Goal: Task Accomplishment & Management: Manage account settings

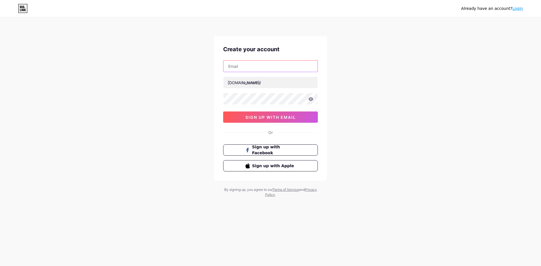
click at [260, 67] on input "text" at bounding box center [270, 66] width 94 height 11
paste input "[EMAIL_ADDRESS][DOMAIN_NAME]"
type input "[EMAIL_ADDRESS][DOMAIN_NAME]"
click at [265, 87] on input "text" at bounding box center [270, 82] width 94 height 11
paste input "asustotomaxwintertinggi"
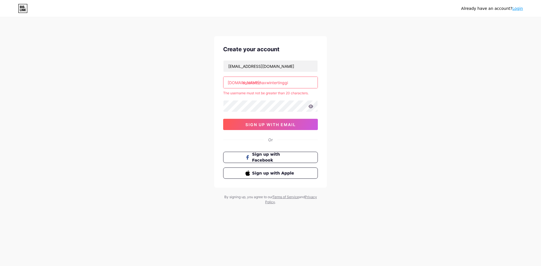
click at [243, 82] on input "asustotomaxwintertinggi" at bounding box center [270, 82] width 94 height 11
click at [296, 81] on input "asustotomaxwintertinggi" at bounding box center [270, 82] width 94 height 11
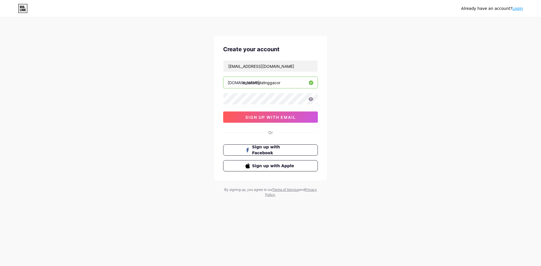
type input "asustotopalinggacor"
click at [238, 114] on button "sign up with email" at bounding box center [270, 116] width 95 height 11
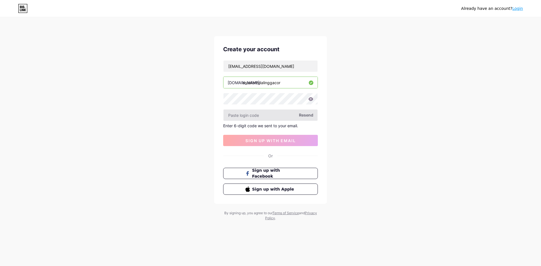
click at [264, 111] on input "text" at bounding box center [270, 115] width 94 height 11
type input "dafa1234@"
click at [291, 139] on span "sign up with email" at bounding box center [270, 140] width 50 height 5
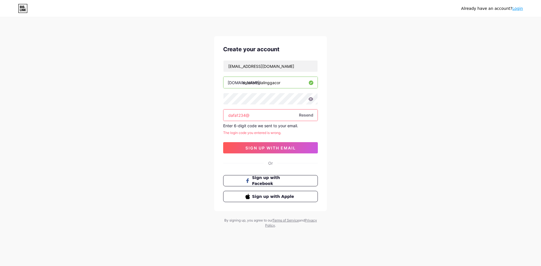
click at [281, 114] on input "dafa1234@" at bounding box center [270, 115] width 94 height 11
drag, startPoint x: 281, startPoint y: 114, endPoint x: 284, endPoint y: 118, distance: 4.8
click at [284, 118] on input "dafa1234@" at bounding box center [270, 115] width 94 height 11
click at [308, 116] on span "Resend" at bounding box center [306, 115] width 14 height 6
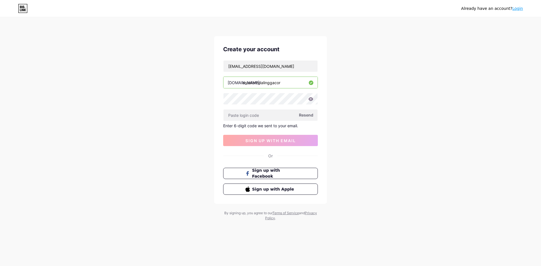
click at [311, 99] on icon at bounding box center [310, 99] width 5 height 4
click at [311, 98] on icon at bounding box center [310, 99] width 5 height 4
click at [304, 116] on span "Resend" at bounding box center [306, 115] width 14 height 6
click at [311, 98] on icon at bounding box center [310, 99] width 5 height 4
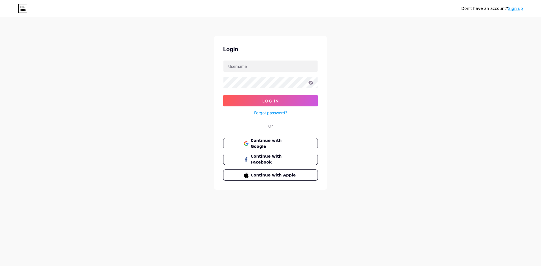
click at [289, 137] on div "Login Log In Forgot password? Or Continue with Google Continue with Facebook Co…" at bounding box center [270, 113] width 113 height 154
click at [291, 143] on span "Continue with Google" at bounding box center [273, 144] width 47 height 12
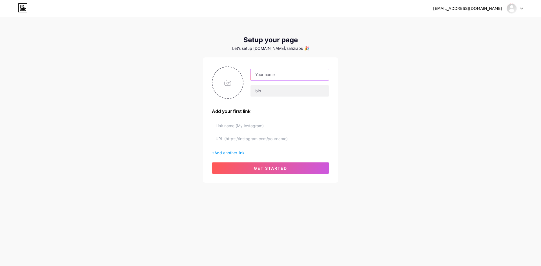
click at [277, 74] on input "text" at bounding box center [289, 74] width 78 height 11
paste input "asustotomaxwintertinggi"
type input "asustotomaxwintertinggi"
click at [233, 128] on input "text" at bounding box center [270, 125] width 110 height 13
paste input "asustotomaxwintertinggi"
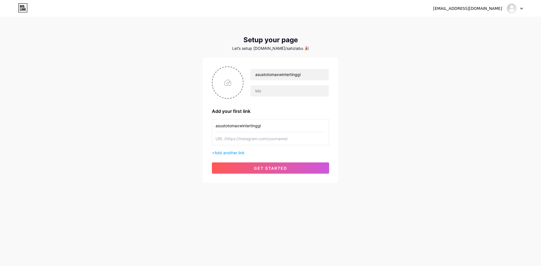
type input "asustotomaxwintertinggi"
click at [247, 143] on input "text" at bounding box center [270, 138] width 110 height 13
click at [263, 141] on input "text" at bounding box center [270, 138] width 110 height 13
paste input "https://loginwap.gelapsekali.com/asus"
type input "https://loginwap.gelapsekali.com/asus"
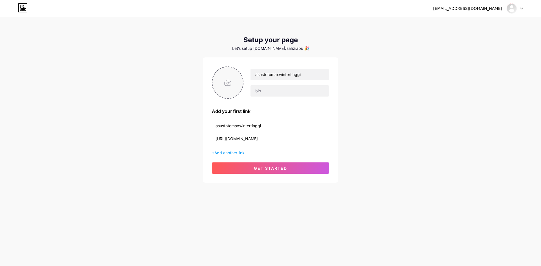
click at [234, 95] on input "file" at bounding box center [227, 82] width 30 height 31
type input "C:\fakepath\asus_pp.png"
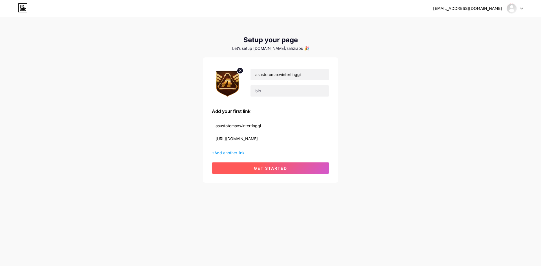
click at [256, 171] on button "get started" at bounding box center [270, 167] width 117 height 11
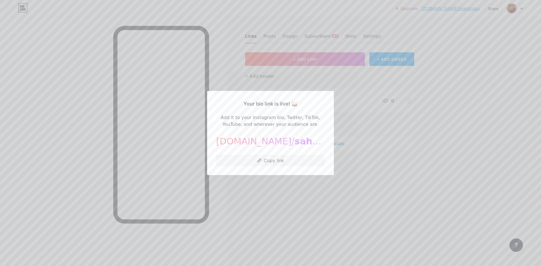
click at [321, 193] on div at bounding box center [270, 133] width 541 height 266
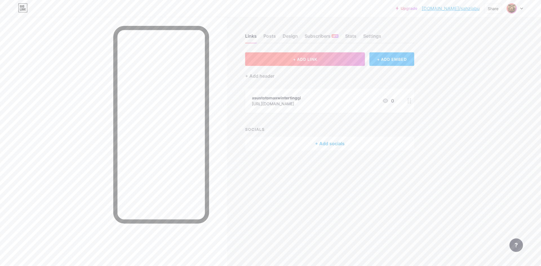
click at [284, 56] on button "+ ADD LINK" at bounding box center [305, 59] width 120 height 14
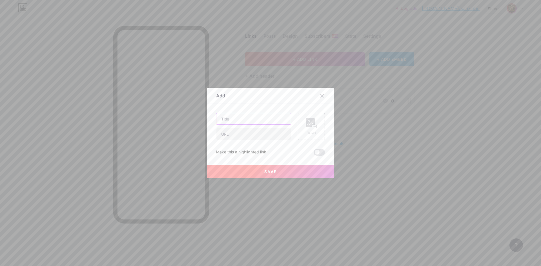
click at [249, 118] on input "text" at bounding box center [253, 118] width 74 height 11
type input "L"
click at [421, 39] on div at bounding box center [270, 133] width 541 height 266
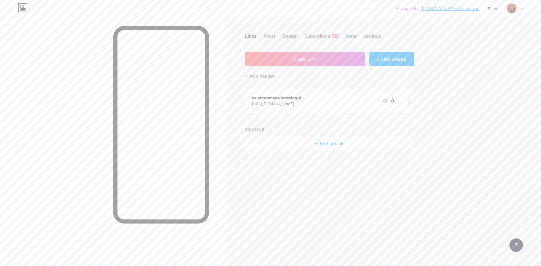
click at [409, 105] on div at bounding box center [409, 101] width 10 height 24
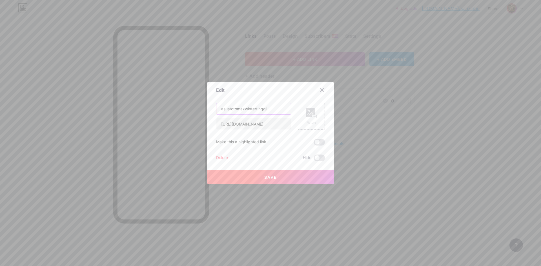
click at [276, 108] on input "asustotomaxwintertinggi" at bounding box center [253, 108] width 74 height 11
type input "LOGIN ASUSTOTO"
click at [305, 112] on rect at bounding box center [309, 112] width 9 height 9
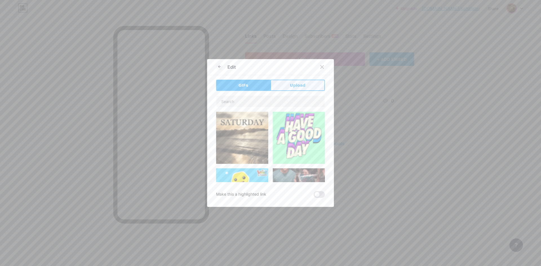
click at [300, 86] on span "Upload" at bounding box center [297, 85] width 15 height 6
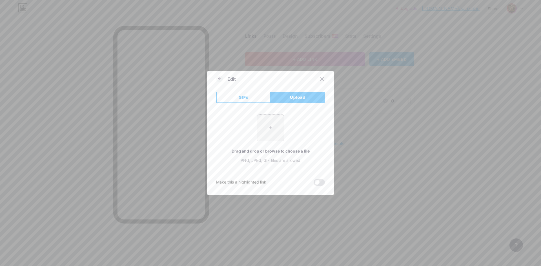
click at [266, 121] on input "file" at bounding box center [270, 128] width 26 height 26
type input "C:\fakepath\asus_pp.png"
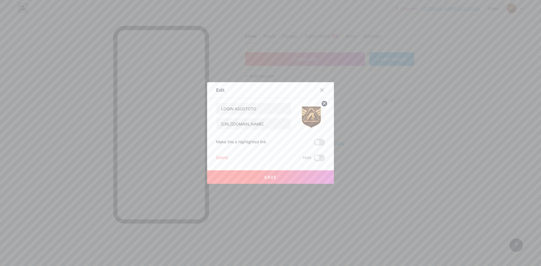
click at [279, 178] on button "Save" at bounding box center [270, 177] width 127 height 14
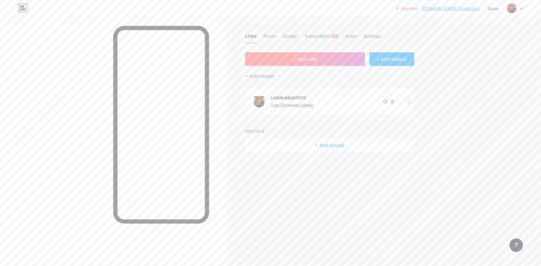
click at [294, 58] on span "+ ADD LINK" at bounding box center [305, 59] width 24 height 5
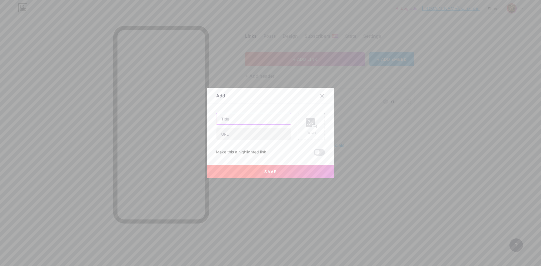
click at [266, 120] on input "text" at bounding box center [253, 118] width 74 height 11
type input "DAFTAR ASUSTOTO"
click at [240, 135] on input "text" at bounding box center [253, 133] width 74 height 11
paste input "https://daftarwap.gelapsekali.com/asus"
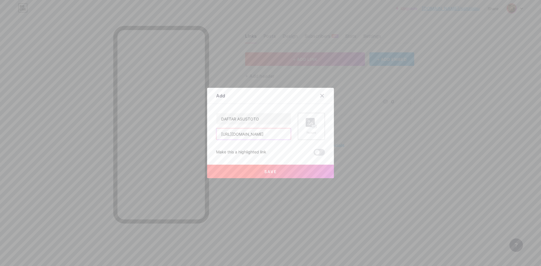
type input "https://daftarwap.gelapsekali.com/asus"
click at [300, 131] on div "Picture" at bounding box center [311, 126] width 27 height 27
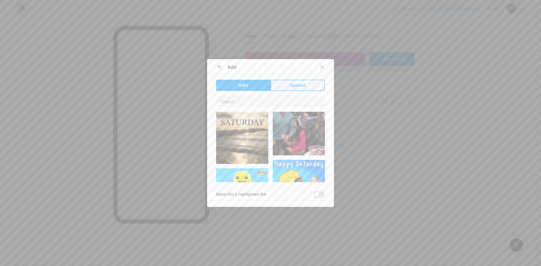
drag, startPoint x: 292, startPoint y: 86, endPoint x: 286, endPoint y: 94, distance: 10.4
click at [293, 86] on span "Upload" at bounding box center [297, 85] width 15 height 6
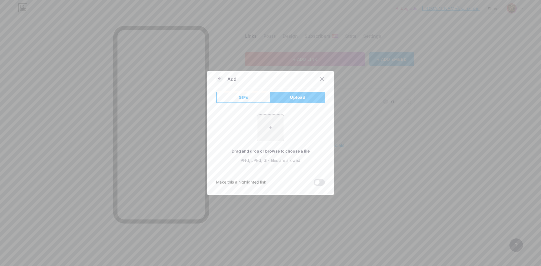
click at [263, 125] on input "file" at bounding box center [270, 128] width 26 height 26
type input "C:\fakepath\asus_pp.png"
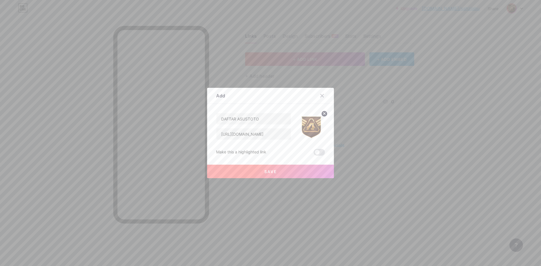
click at [273, 169] on span "Save" at bounding box center [270, 171] width 13 height 5
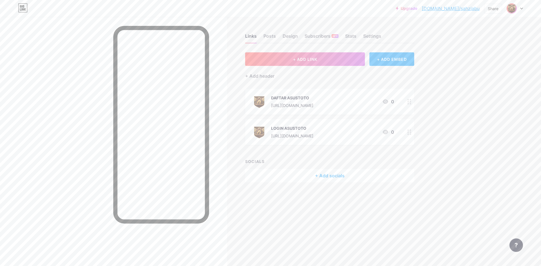
drag, startPoint x: 281, startPoint y: 132, endPoint x: 285, endPoint y: 119, distance: 14.2
click at [285, 119] on div "LOGIN ASUSTOTO https://loginwap.gelapsekali.com/asus 0" at bounding box center [329, 132] width 169 height 26
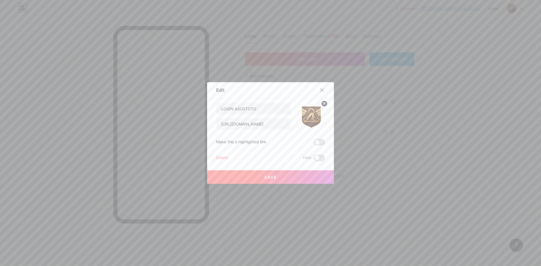
click at [412, 156] on div at bounding box center [270, 133] width 541 height 266
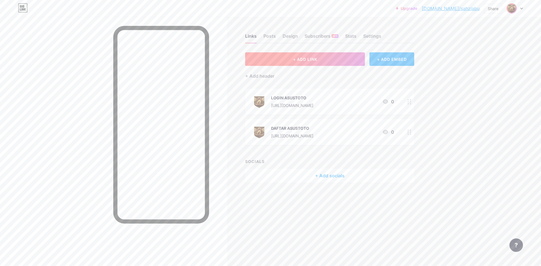
click at [327, 59] on button "+ ADD LINK" at bounding box center [305, 59] width 120 height 14
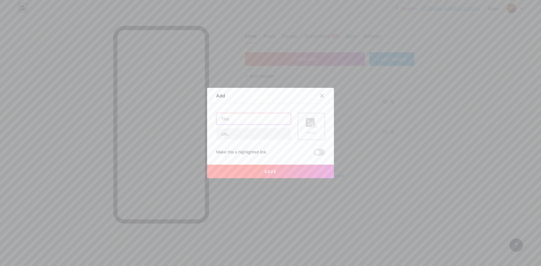
click at [258, 120] on input "text" at bounding box center [253, 118] width 74 height 11
type input "RTP GACOR"
click at [253, 132] on input "text" at bounding box center [253, 133] width 74 height 11
paste input "https://rtp.gelapsekali.com/asus/"
type input "https://rtp.gelapsekali.com/asus/"
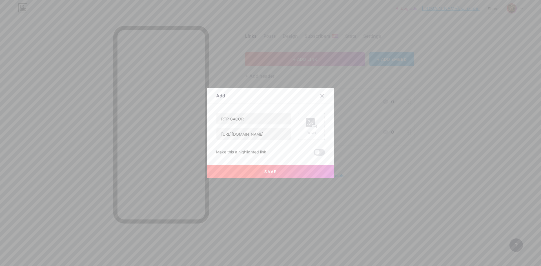
click at [322, 126] on div "Picture" at bounding box center [311, 126] width 27 height 27
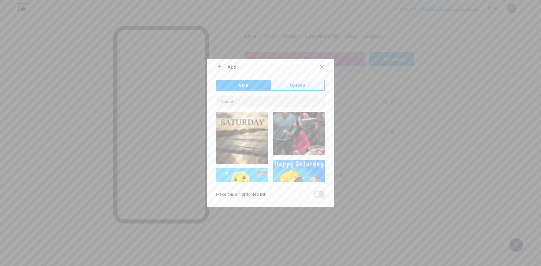
click at [301, 85] on span "Upload" at bounding box center [297, 85] width 15 height 6
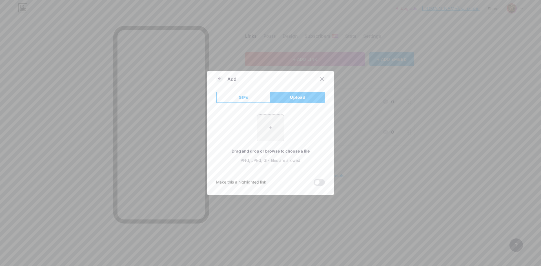
click at [267, 121] on input "file" at bounding box center [270, 128] width 26 height 26
type input "C:\fakepath\asus_pp.png"
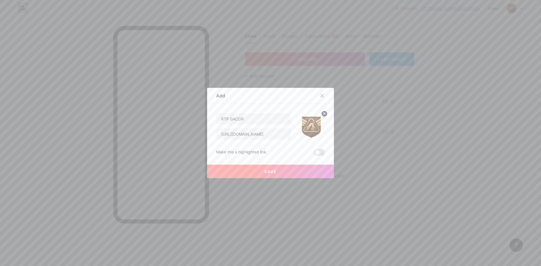
click at [278, 169] on button "Save" at bounding box center [270, 172] width 127 height 14
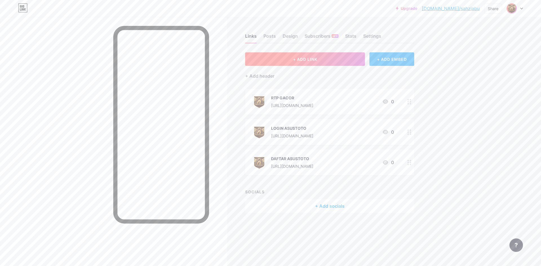
click at [307, 44] on div "Links Posts Design Subscribers NEW Stats Settings + ADD LINK + ADD EMBED + Add …" at bounding box center [219, 129] width 438 height 224
click at [305, 59] on span "+ ADD LINK" at bounding box center [305, 59] width 24 height 5
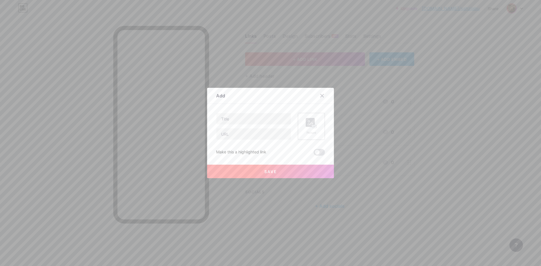
click at [307, 124] on icon at bounding box center [310, 123] width 11 height 10
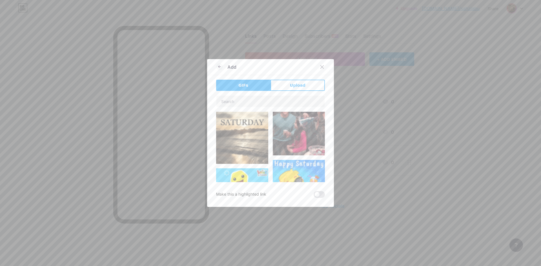
click at [279, 91] on div "GIFs Upload Content YouTube Play YouTube video without leaving your page. ADD V…" at bounding box center [270, 139] width 109 height 118
click at [282, 86] on button "Upload" at bounding box center [297, 85] width 54 height 11
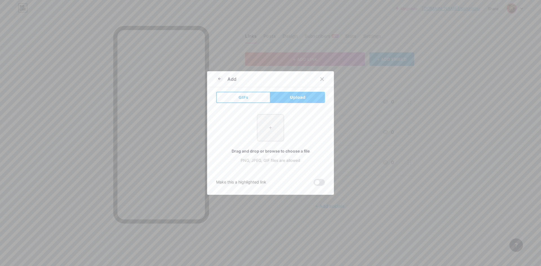
click at [275, 130] on input "file" at bounding box center [270, 128] width 26 height 26
type input "C:\fakepath\asus_pp.png"
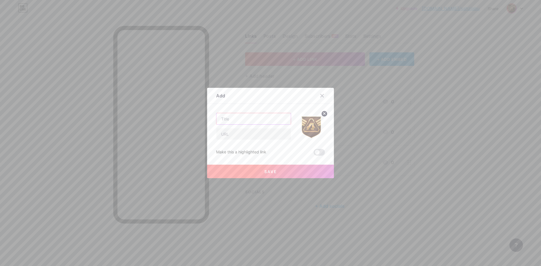
click at [247, 121] on input "text" at bounding box center [253, 118] width 74 height 11
type input "LIVE BOLA"
click at [236, 139] on input "text" at bounding box center [253, 133] width 74 height 11
paste input "https://livebola.gelapsekali.com/"
click at [285, 133] on input "https://livebola.gelapsekali.com/" at bounding box center [253, 133] width 74 height 11
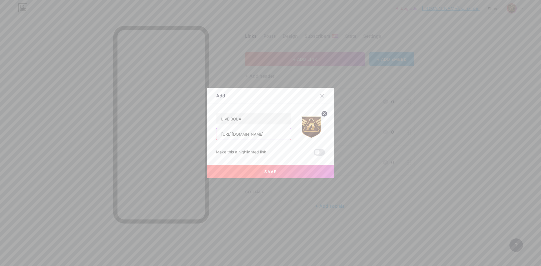
click at [285, 133] on input "https://livebola.gelapsekali.com/" at bounding box center [253, 133] width 74 height 11
paste input "text"
type input "https://livebola.gelapsekali.com/"
click at [271, 173] on span "Save" at bounding box center [270, 171] width 13 height 5
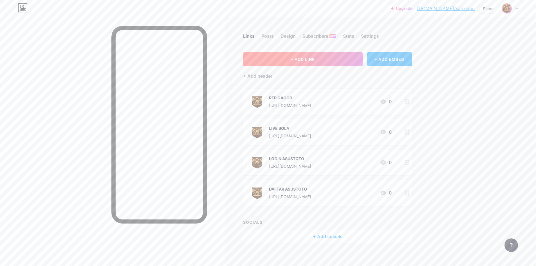
click at [309, 61] on span "+ ADD LINK" at bounding box center [303, 59] width 24 height 5
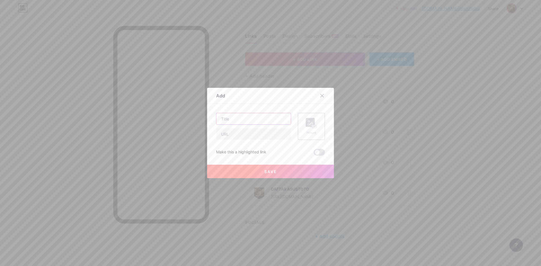
click at [271, 115] on input "text" at bounding box center [253, 118] width 74 height 11
type input "GROUP FACEBOOK"
click at [302, 123] on div "Picture" at bounding box center [311, 126] width 27 height 27
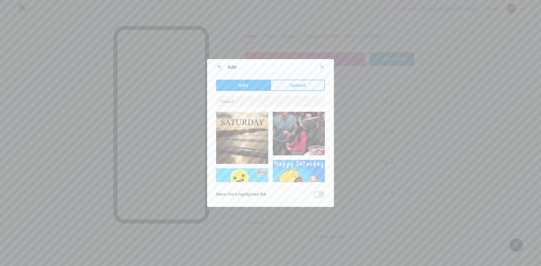
click at [300, 87] on span "Upload" at bounding box center [297, 85] width 15 height 6
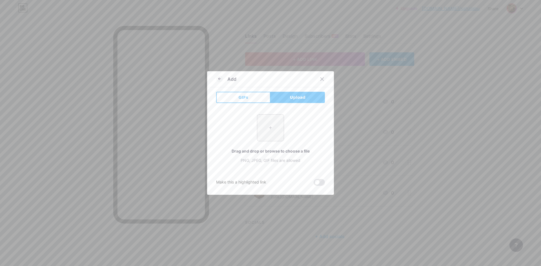
click at [301, 95] on span "Upload" at bounding box center [297, 98] width 15 height 6
click at [275, 122] on input "file" at bounding box center [270, 128] width 26 height 26
type input "C:\fakepath\asus_pp.png"
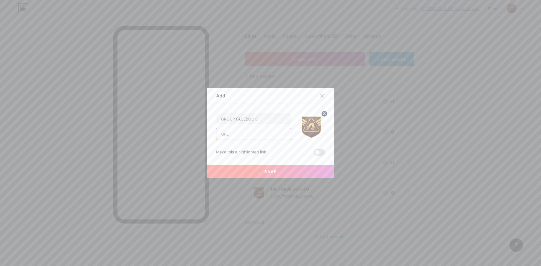
click at [256, 135] on input "text" at bounding box center [253, 133] width 74 height 11
paste input "https://facebooklxgroup.gelapsekali.com/"
type input "https://facebooklxgroup.gelapsekali.com/"
click at [256, 162] on div "Save" at bounding box center [270, 167] width 127 height 23
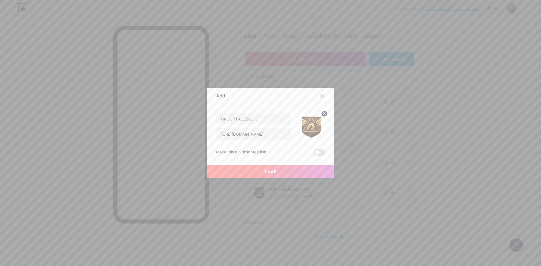
scroll to position [0, 0]
click at [252, 170] on button "Save" at bounding box center [270, 172] width 127 height 14
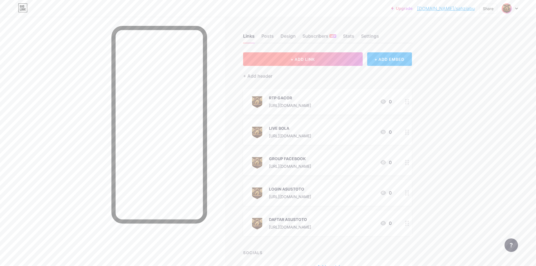
click at [303, 63] on button "+ ADD LINK" at bounding box center [303, 59] width 120 height 14
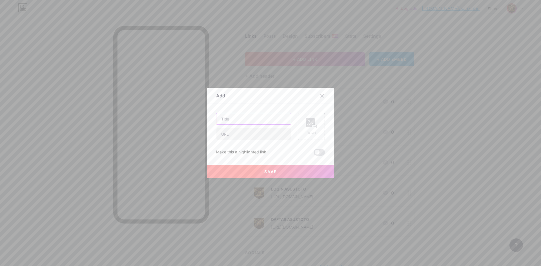
click at [244, 123] on input "text" at bounding box center [253, 118] width 74 height 11
type input "WHATSAPP"
click at [252, 137] on input "text" at bounding box center [253, 133] width 74 height 11
paste input "https://whatsapp.gelapsekali.com/asus"
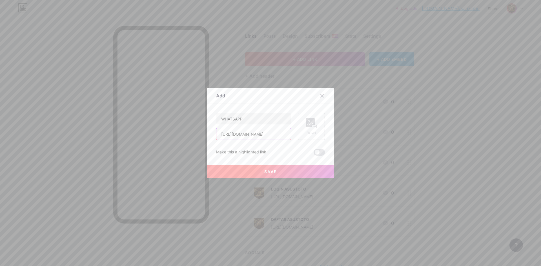
type input "https://whatsapp.gelapsekali.com/asus"
click at [312, 126] on rect at bounding box center [314, 126] width 5 height 3
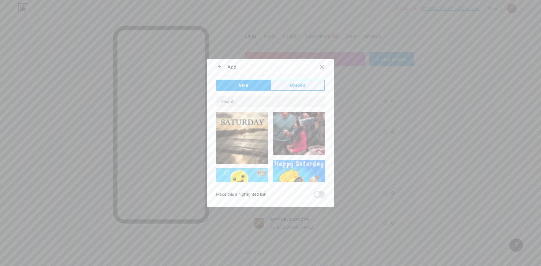
click at [305, 86] on button "Upload" at bounding box center [297, 85] width 54 height 11
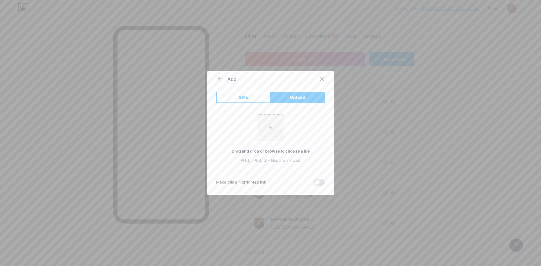
click at [269, 126] on input "file" at bounding box center [270, 128] width 26 height 26
type input "C:\fakepath\asus_pp.png"
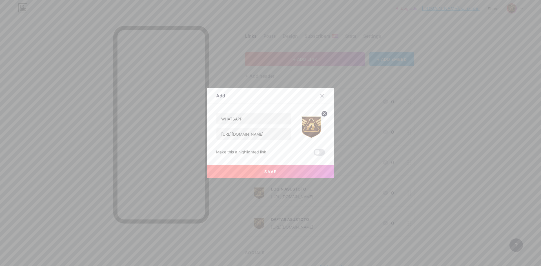
click at [286, 173] on button "Save" at bounding box center [270, 172] width 127 height 14
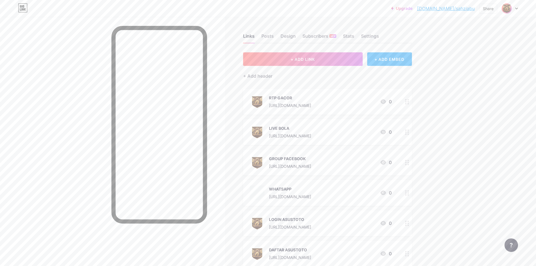
click at [305, 62] on button "+ ADD LINK" at bounding box center [303, 59] width 120 height 14
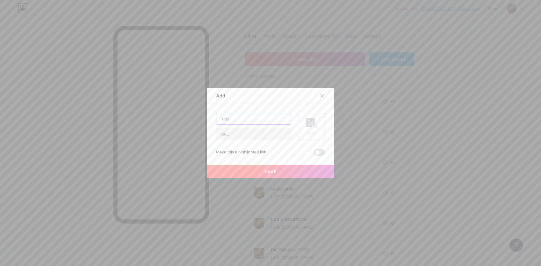
click at [253, 120] on input "text" at bounding box center [253, 118] width 74 height 11
type input "TELEGRAM"
click at [271, 131] on input "text" at bounding box center [253, 133] width 74 height 11
paste input "https://telegram.gelapsekali.com/asus"
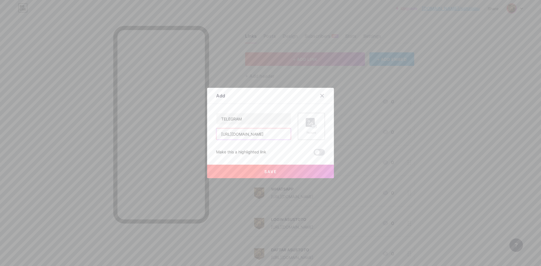
type input "https://telegram.gelapsekali.com/asus"
click at [298, 122] on div "Picture" at bounding box center [311, 126] width 27 height 27
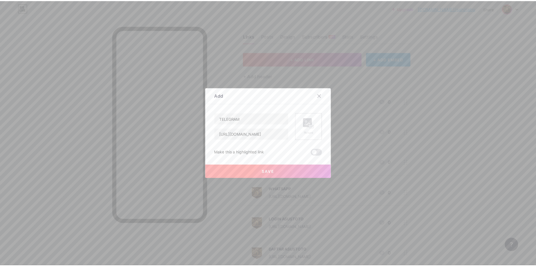
scroll to position [0, 0]
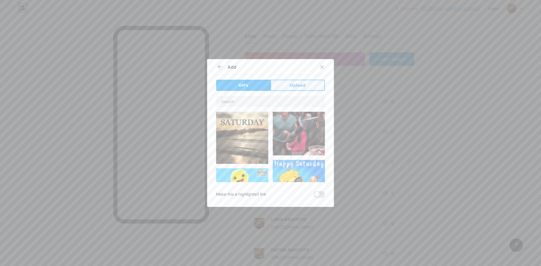
click at [294, 84] on span "Upload" at bounding box center [297, 85] width 15 height 6
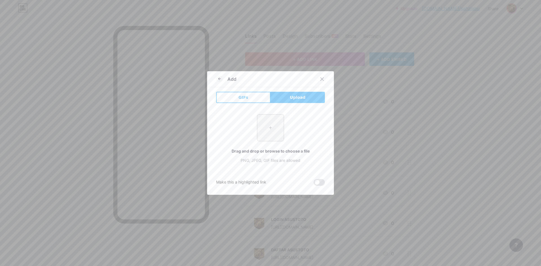
click at [249, 134] on div "+ Drag and drop or browse to choose a file PNG, JPEG, GIF files are allowed" at bounding box center [270, 138] width 109 height 49
click at [265, 135] on input "file" at bounding box center [270, 128] width 26 height 26
type input "C:\fakepath\asus_pp.png"
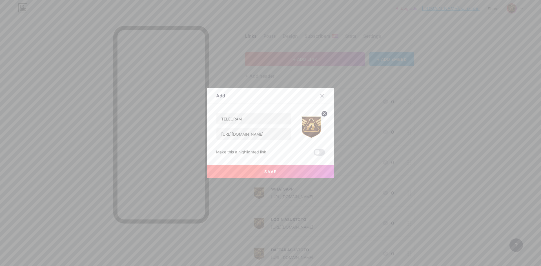
click at [264, 172] on span "Save" at bounding box center [270, 171] width 13 height 5
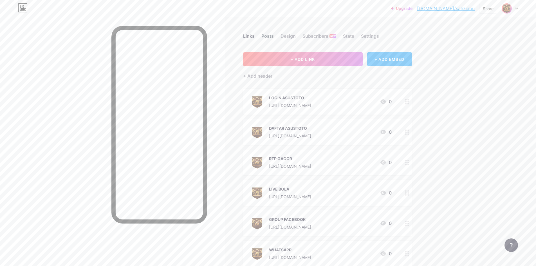
click at [267, 35] on div "Posts" at bounding box center [268, 38] width 12 height 10
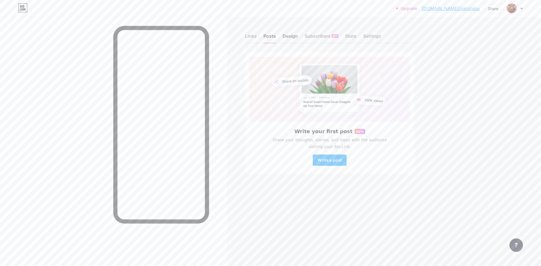
click at [288, 37] on div "Design" at bounding box center [289, 38] width 15 height 10
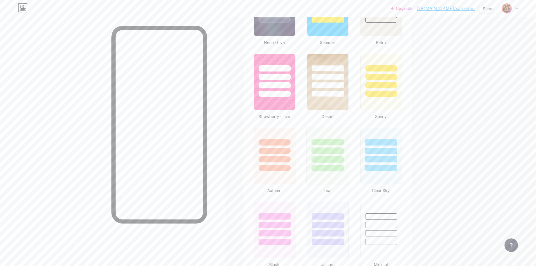
scroll to position [432, 0]
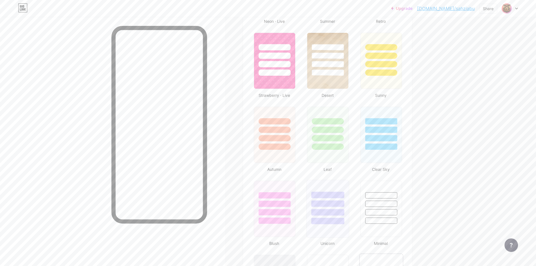
click at [329, 188] on div at bounding box center [328, 202] width 42 height 44
click at [369, 84] on div at bounding box center [381, 61] width 43 height 58
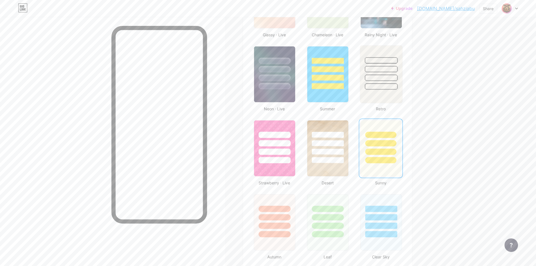
scroll to position [319, 0]
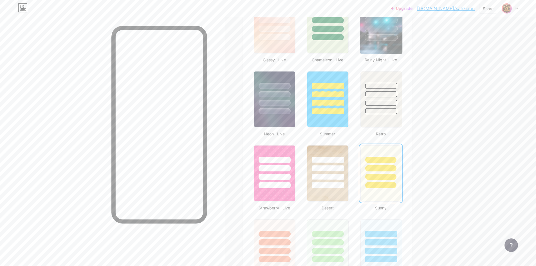
click at [389, 51] on img at bounding box center [381, 25] width 42 height 57
click at [271, 75] on div at bounding box center [275, 93] width 42 height 44
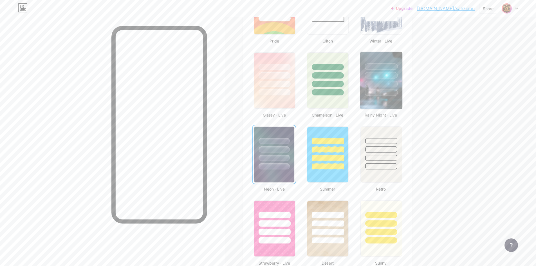
scroll to position [253, 0]
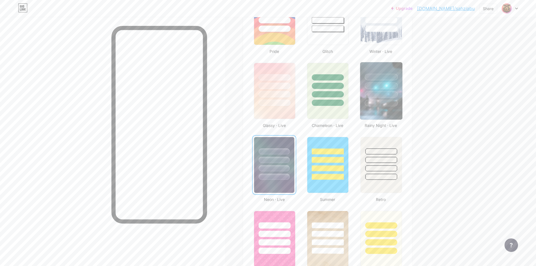
click at [380, 66] on div at bounding box center [381, 84] width 42 height 44
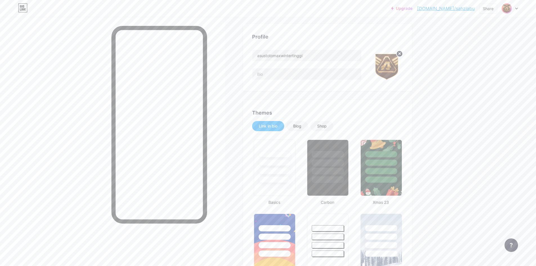
scroll to position [0, 0]
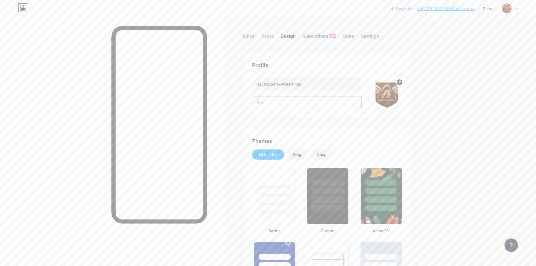
click at [291, 106] on input "text" at bounding box center [307, 102] width 109 height 11
click at [320, 80] on input "asustotomaxwintertinggi" at bounding box center [307, 83] width 109 height 11
paste input "ASUSTOTO Togel Singapore Resmi Via Online"
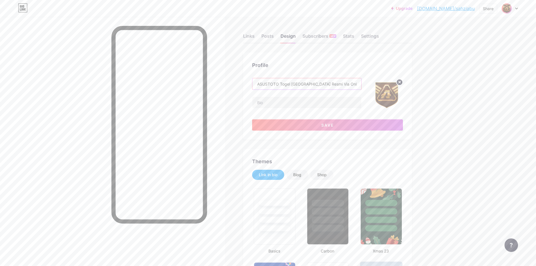
type input "ASUSTOTO Togel Singapore Resmi Via Online"
click at [291, 101] on input "text" at bounding box center [307, 102] width 109 height 11
paste input "ASUSTOTO Togel Singapore resmi via online hadir dengan pasaran terpercaya, aman…"
type input "ASUSTOTO Togel Singapore resmi via online hadir dengan pasaran terpercaya, aman…"
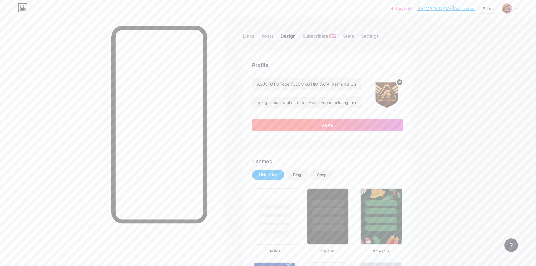
scroll to position [0, 0]
click at [325, 125] on span "Save" at bounding box center [328, 125] width 13 height 5
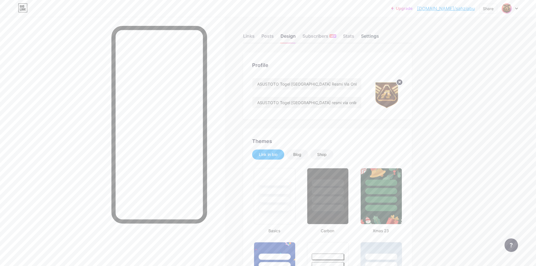
click at [374, 37] on div "Settings" at bounding box center [370, 38] width 18 height 10
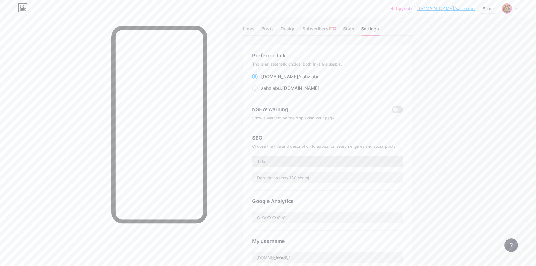
scroll to position [9, 0]
click at [303, 157] on input "text" at bounding box center [328, 159] width 150 height 11
click at [286, 161] on input "text" at bounding box center [328, 159] width 150 height 11
paste input "ASUSTOTO Togel Singapore Resmi Via Online"
type input "ASUSTOTO Togel Singapore Resmi Via Online"
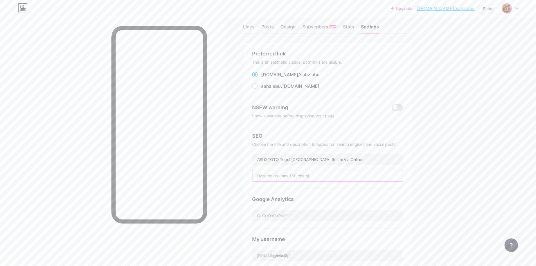
click at [281, 172] on input "text" at bounding box center [328, 175] width 150 height 11
paste input "ASUSTOTO Togel Singapore resmi via online hadir dengan pasaran terpercaya, aman…"
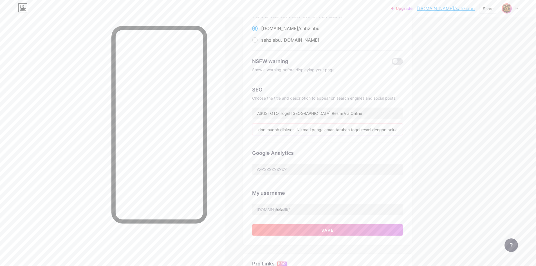
scroll to position [56, 0]
type input "ASUSTOTO Togel Singapore resmi via online hadir dengan pasaran terpercaya, aman…"
click at [299, 210] on input "sahziabu" at bounding box center [328, 208] width 150 height 11
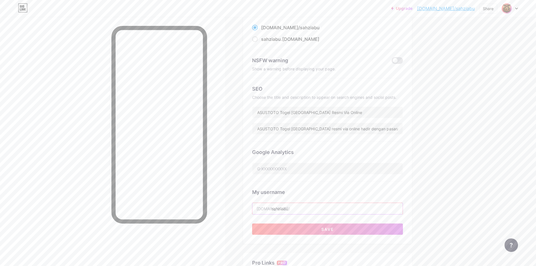
paste input "asustotomaxwintertinggi"
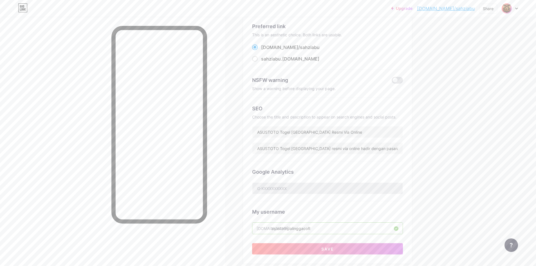
scroll to position [84, 0]
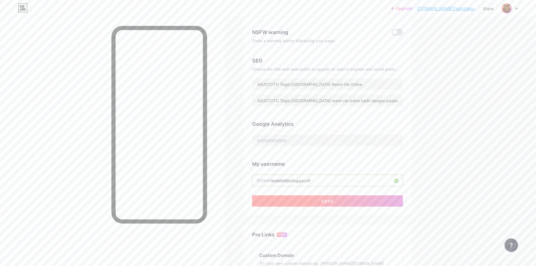
click at [337, 198] on button "Save" at bounding box center [327, 200] width 151 height 11
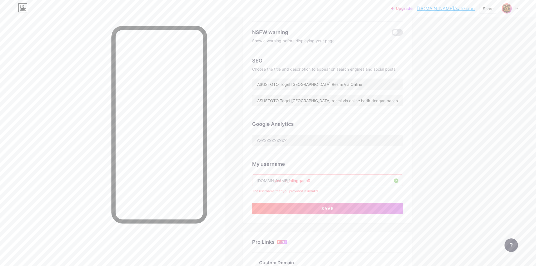
click at [321, 184] on input "asustotopalinggacoR" at bounding box center [328, 180] width 150 height 11
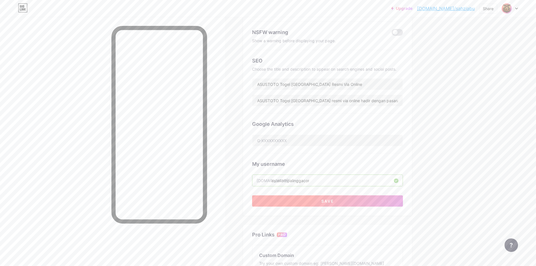
type input "asustotopalinggacor"
click at [331, 201] on span "Save" at bounding box center [328, 201] width 13 height 5
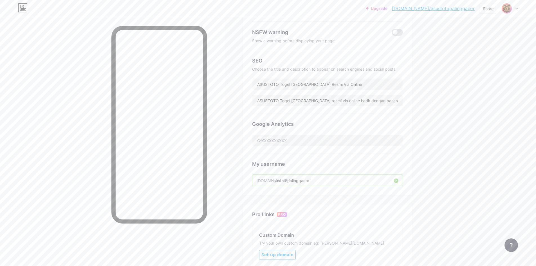
click at [478, 8] on div "Upgrade bio.link/asusto... bio.link/asustotopalinggacor Share Switch accounts A…" at bounding box center [442, 8] width 152 height 10
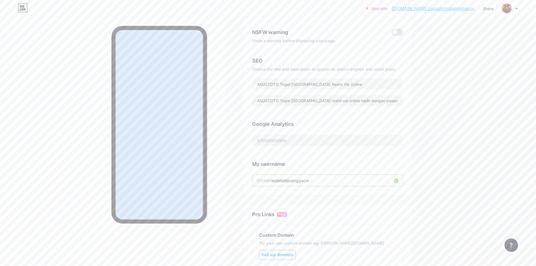
click at [478, 8] on div "Upgrade bio.link/asusto... bio.link/asustotopalinggacor Share Switch accounts A…" at bounding box center [442, 8] width 152 height 10
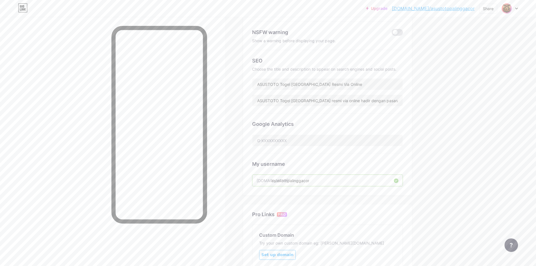
click at [476, 8] on div "Upgrade bio.link/asusto... bio.link/asustotopalinggacor Share Switch accounts A…" at bounding box center [442, 8] width 152 height 10
copy div "bio.link/asustotopalinggacor Share Switch accounts ASUSTOTO Togel Singapore Res…"
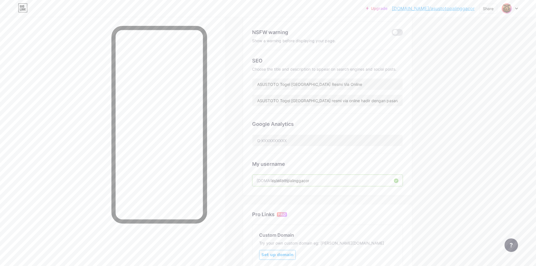
click at [486, 26] on div "Upgrade bio.link/asusto... bio.link/asustotopalinggacor Share Switch accounts A…" at bounding box center [268, 136] width 536 height 441
click at [505, 10] on img at bounding box center [507, 8] width 9 height 9
click at [466, 78] on li "Logout" at bounding box center [483, 79] width 70 height 15
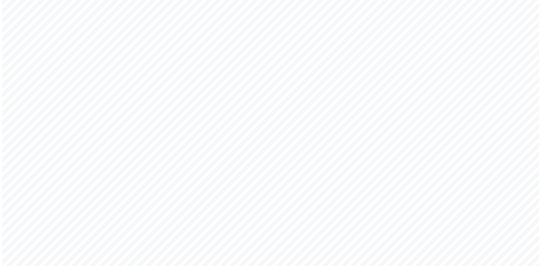
scroll to position [0, 0]
